Goal: Information Seeking & Learning: Learn about a topic

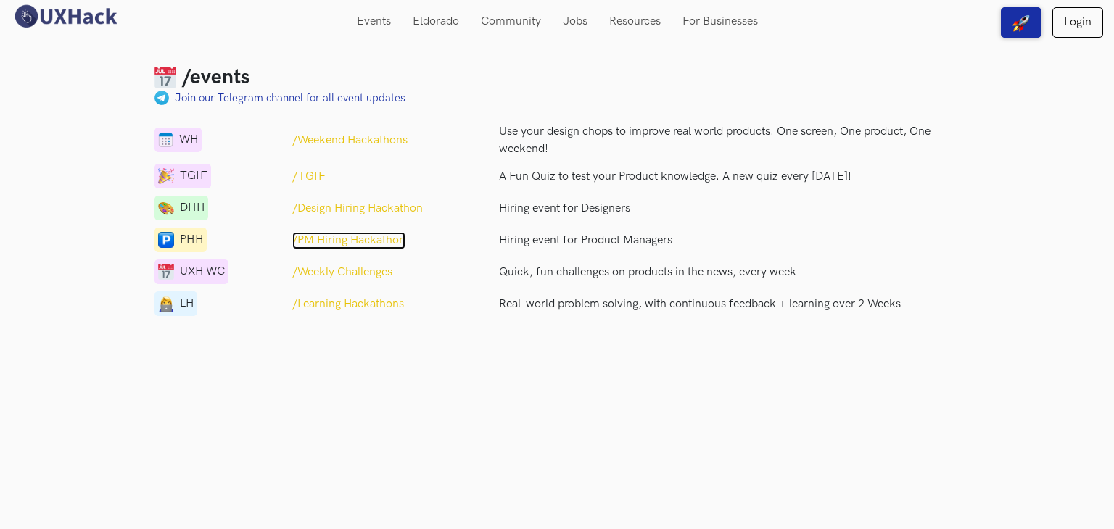
click at [358, 241] on p "/PM Hiring Hackathon" at bounding box center [348, 240] width 113 height 17
click at [322, 142] on p "/Weekend Hackathons" at bounding box center [349, 140] width 115 height 17
click at [362, 302] on p "/Learning Hackathons" at bounding box center [348, 304] width 112 height 17
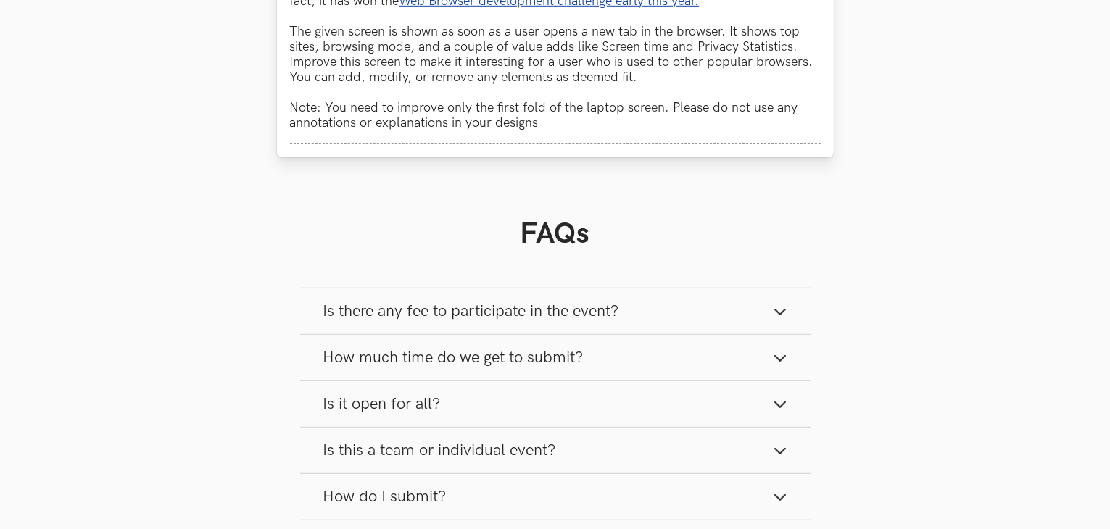
scroll to position [996, 0]
click at [670, 323] on button "Is there any fee to participate in the event?" at bounding box center [555, 310] width 510 height 46
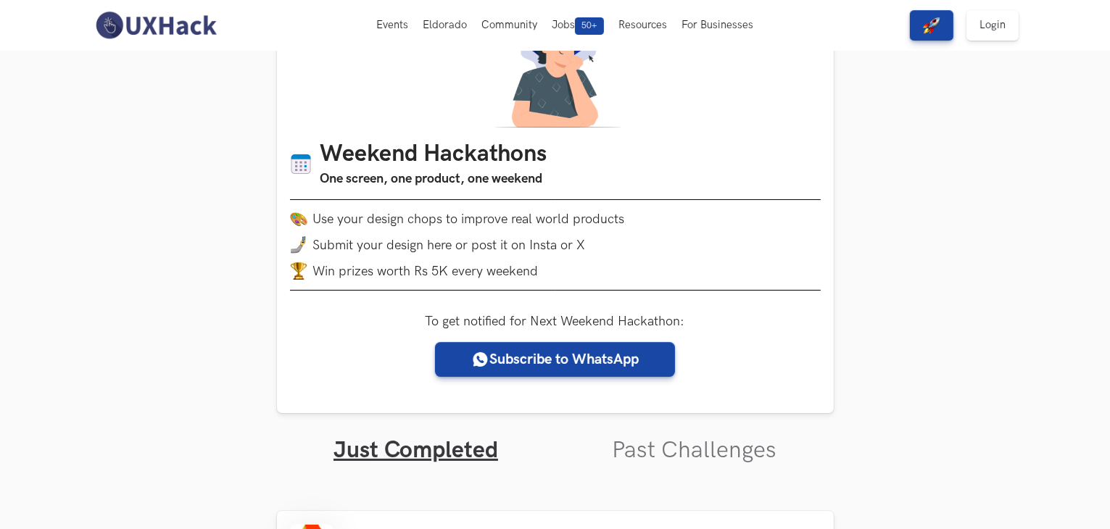
scroll to position [0, 0]
